Goal: Check status

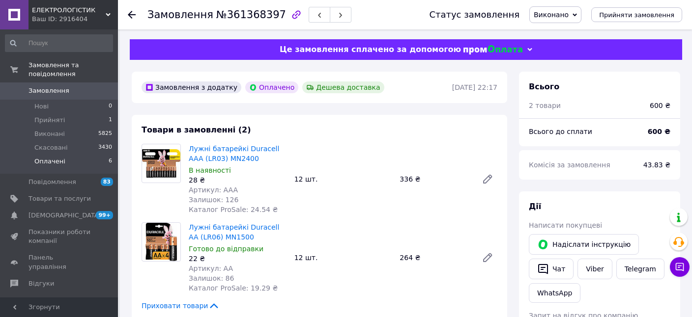
click at [69, 155] on li "Оплачені 6" at bounding box center [59, 164] width 118 height 19
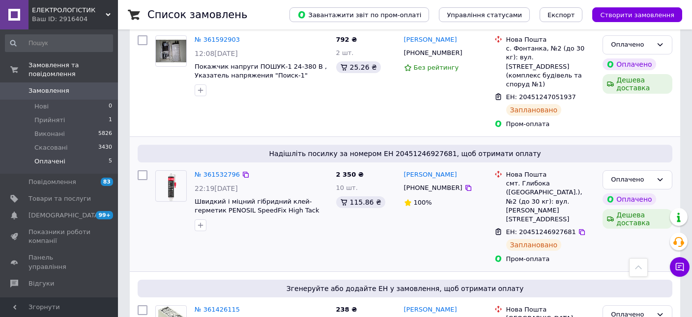
scroll to position [277, 0]
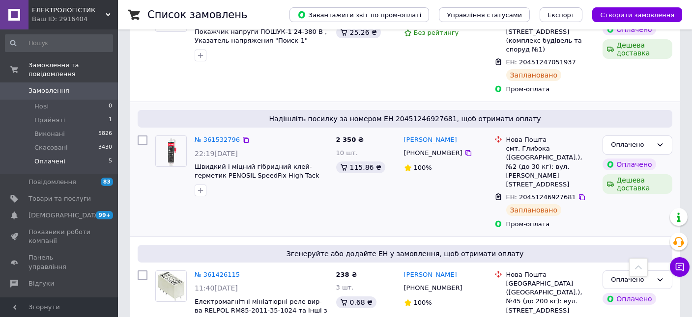
click at [548, 194] on span "ЕН: 20451246927681" at bounding box center [541, 197] width 70 height 7
copy span "20451246927681"
click at [225, 136] on link "№ 361532796" at bounding box center [217, 139] width 45 height 7
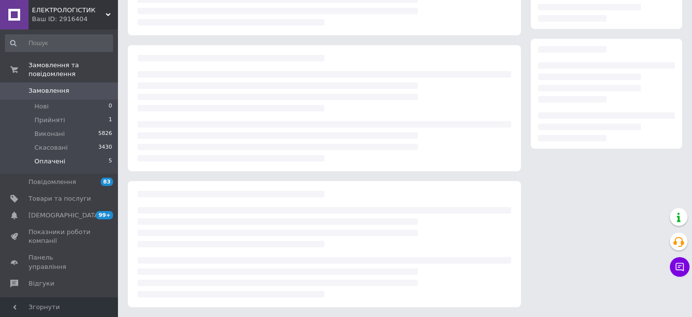
scroll to position [131, 0]
